Goal: Find contact information: Obtain details needed to contact an individual or organization

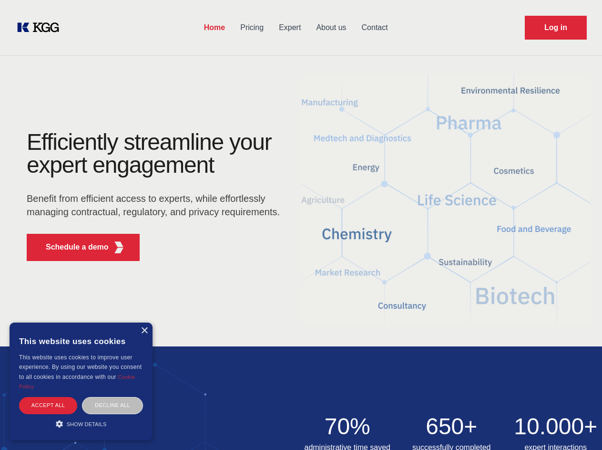
click at [301, 225] on div "Efficiently streamline your expert engagement Benefit from efficient access to …" at bounding box center [156, 200] width 290 height 138
click at [72, 247] on p "Schedule a demo" at bounding box center [77, 246] width 63 height 11
click at [144, 330] on div "× This website uses cookies This website uses cookies to improve user experienc…" at bounding box center [81, 381] width 143 height 118
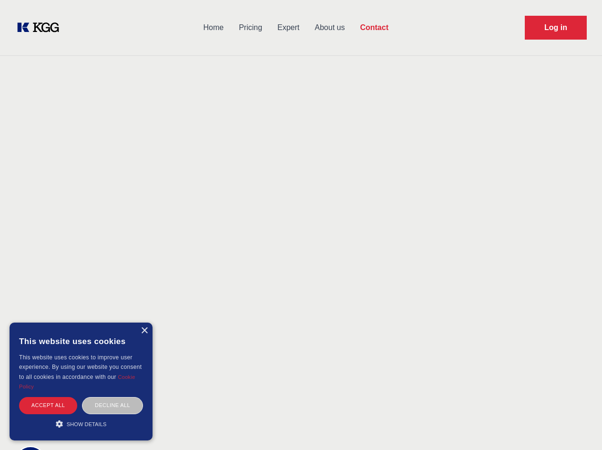
click at [48, 405] on div "Accept all" at bounding box center [48, 405] width 58 height 17
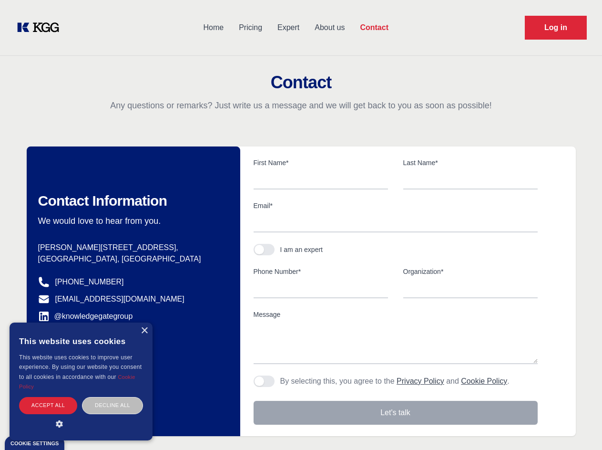
click at [113, 405] on div "Contact Information We would love to hear from you. Postal address [PERSON_NAME…" at bounding box center [134, 290] width 214 height 289
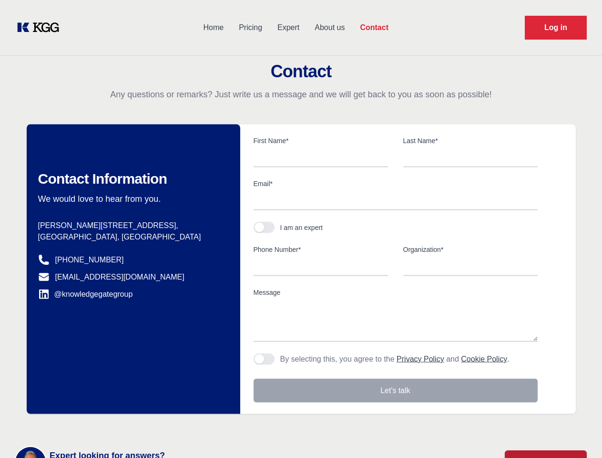
click at [81, 423] on main "Contact Any questions or remarks? Just write us a message and we will get back …" at bounding box center [301, 248] width 602 height 496
